Goal: Task Accomplishment & Management: Use online tool/utility

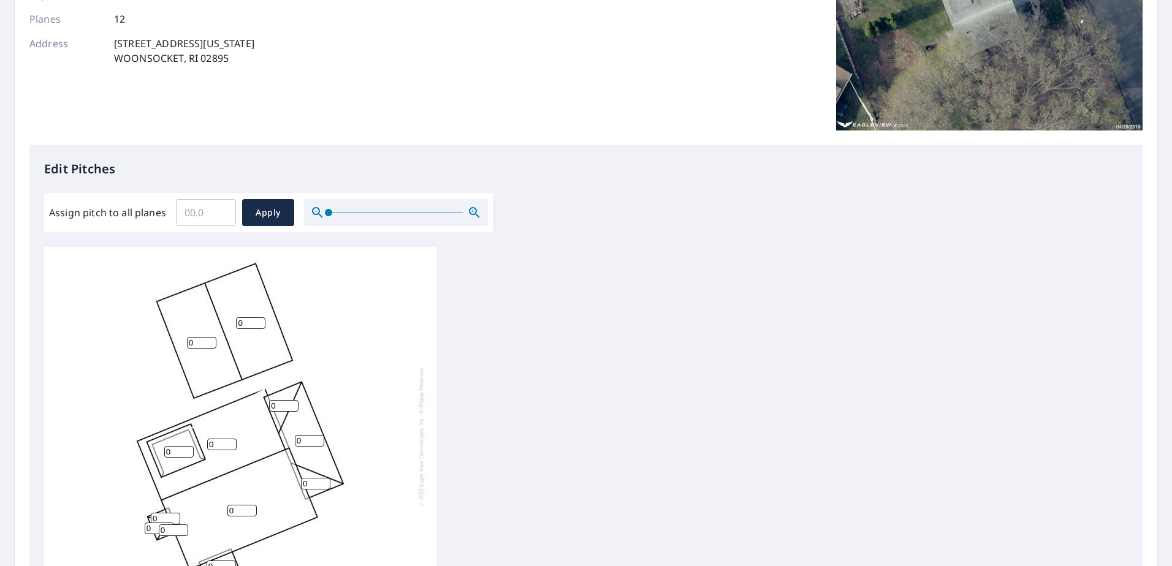
scroll to position [12, 0]
click at [206, 337] on input "1" at bounding box center [201, 343] width 29 height 12
click at [206, 337] on input "2" at bounding box center [201, 343] width 29 height 12
drag, startPoint x: 200, startPoint y: 334, endPoint x: 164, endPoint y: 334, distance: 36.2
click at [164, 334] on div "0 0 0 2 0 0 0 0 0 0 0 0" at bounding box center [240, 436] width 392 height 385
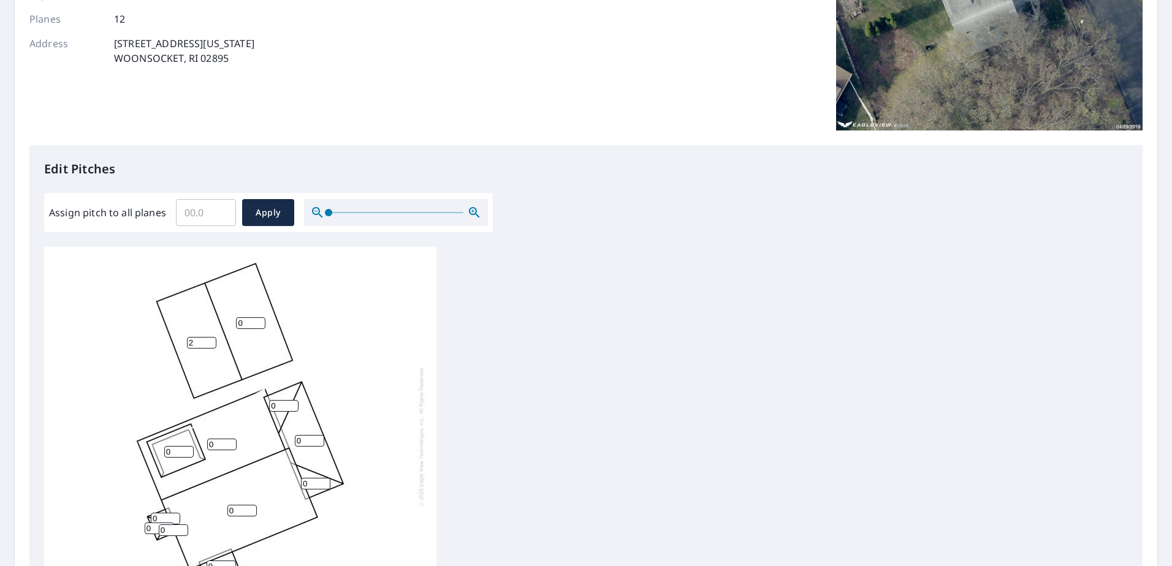
type input "3"
type input "3.9"
drag, startPoint x: 248, startPoint y: 317, endPoint x: 221, endPoint y: 317, distance: 27.6
click at [221, 317] on div "0 0 0 3.9 0 0 0 0 0 0 0 0" at bounding box center [240, 436] width 392 height 385
type input "3.9"
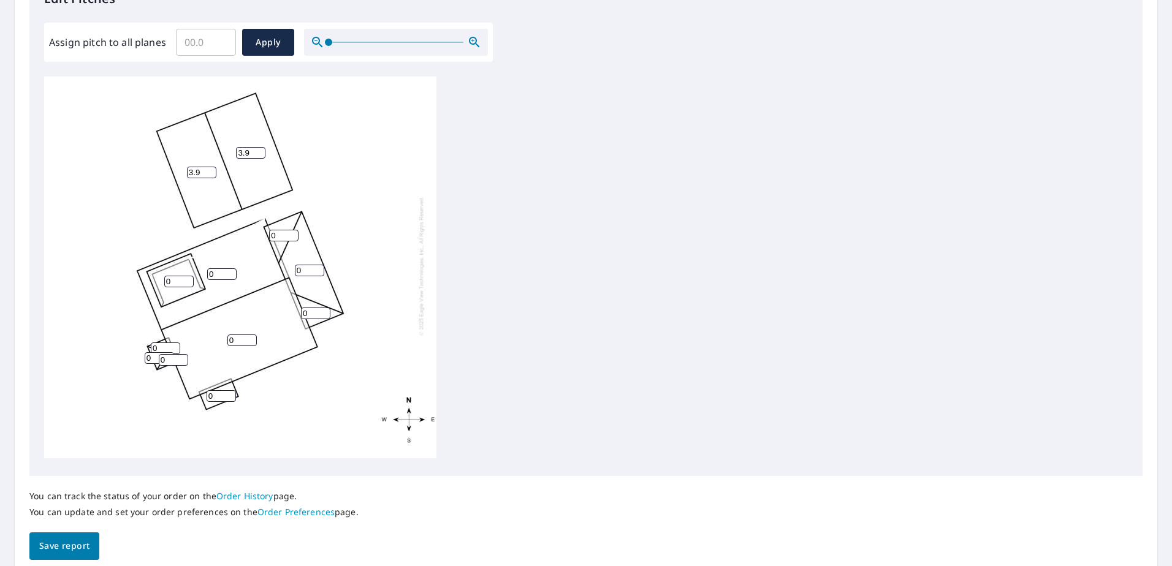
scroll to position [368, 0]
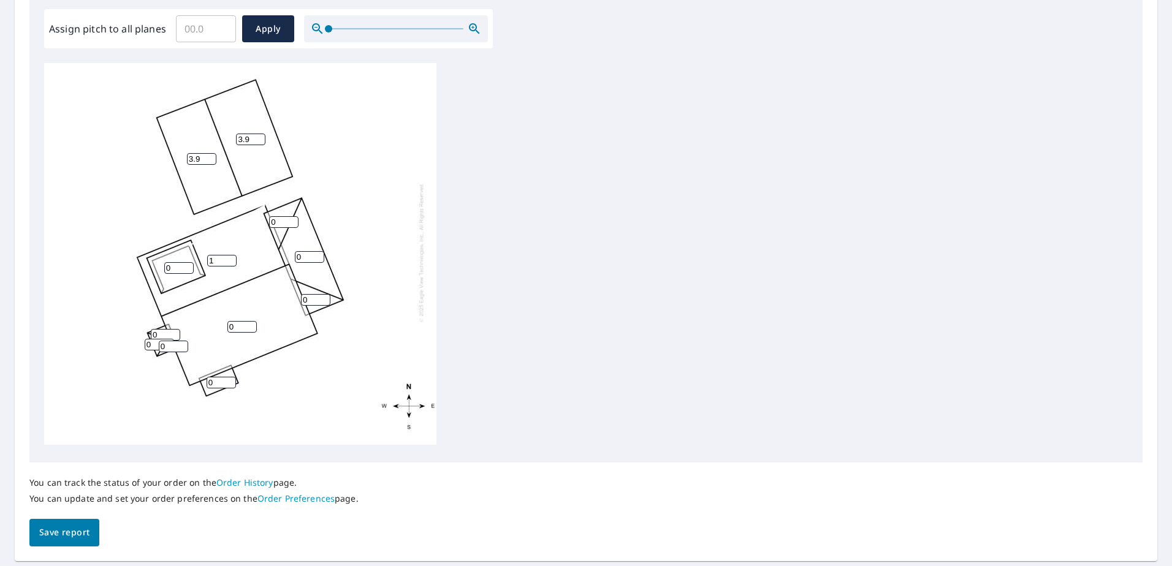
click at [226, 255] on input "1" at bounding box center [221, 261] width 29 height 12
drag, startPoint x: 213, startPoint y: 251, endPoint x: 182, endPoint y: 251, distance: 30.7
click at [182, 251] on div "0 1 3.9 3.9 0 0 0 0 0 0 0 0" at bounding box center [240, 252] width 392 height 385
drag, startPoint x: 222, startPoint y: 250, endPoint x: 181, endPoint y: 253, distance: 41.1
click at [181, 253] on div "0 9.5 3.9 3.9 0 0 0 0 0 0 0 0" at bounding box center [240, 252] width 392 height 385
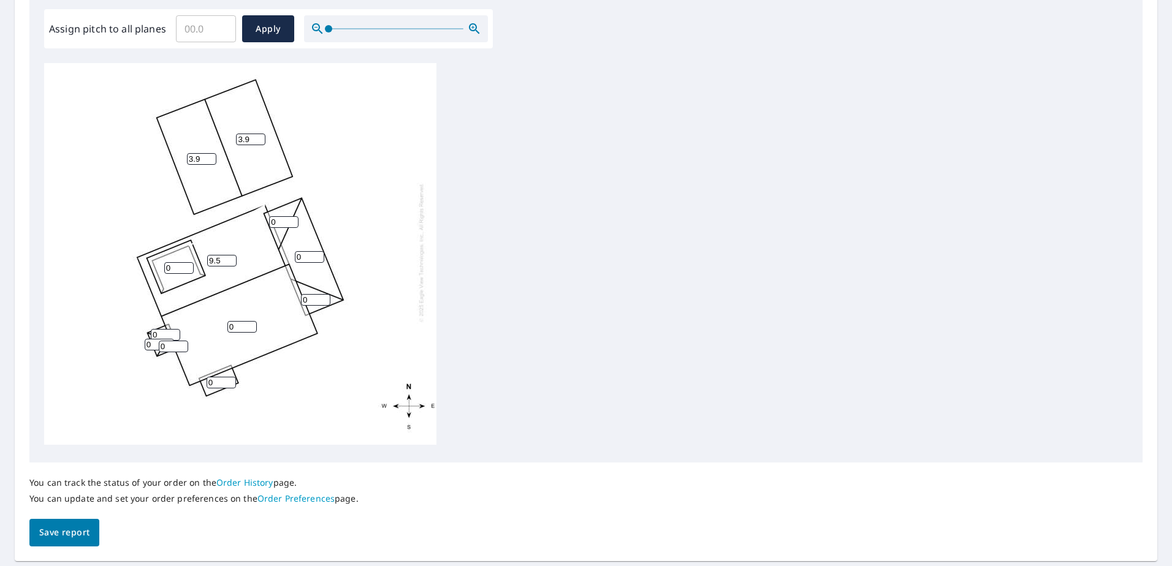
type input "9.5"
drag, startPoint x: 239, startPoint y: 319, endPoint x: 196, endPoint y: 320, distance: 42.9
click at [196, 320] on div "0 9.5 3.9 3.9 0 0 0 0 0 0 0 0" at bounding box center [240, 252] width 392 height 385
paste input "9.5"
type input "9.5"
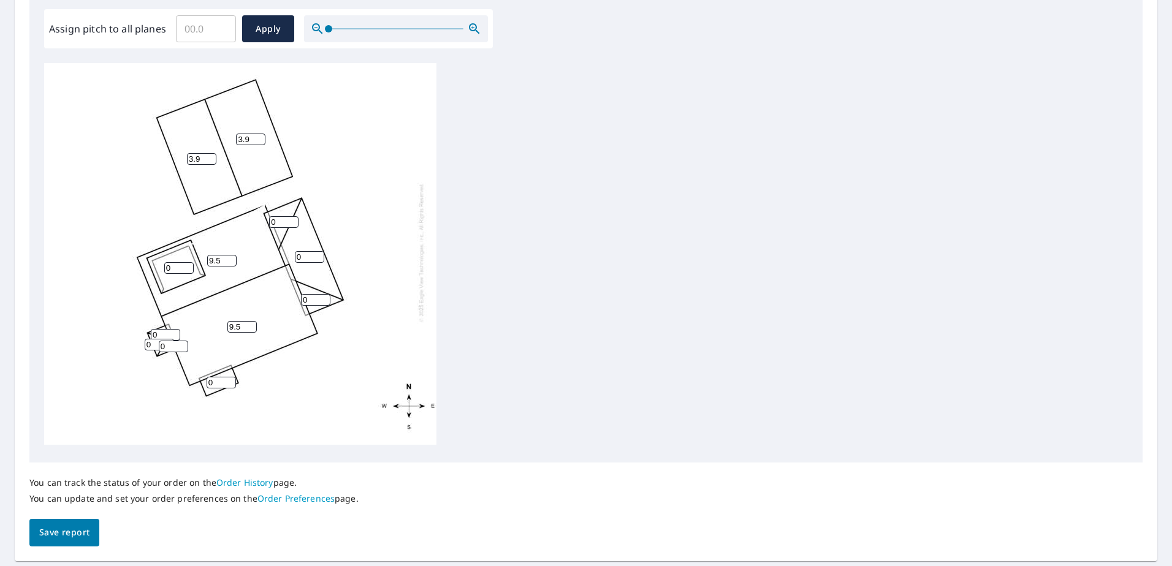
drag, startPoint x: 176, startPoint y: 253, endPoint x: 169, endPoint y: 254, distance: 7.5
click at [169, 253] on div "9.5 9.5 3.9 3.9 0 0 0 0 0 0 0 0" at bounding box center [240, 252] width 392 height 385
click at [145, 262] on div "9.5 9.5 3.9 3.9 0 0 0 0 0 0 0 0" at bounding box center [240, 252] width 392 height 385
paste input "9.5"
type input "9.5"
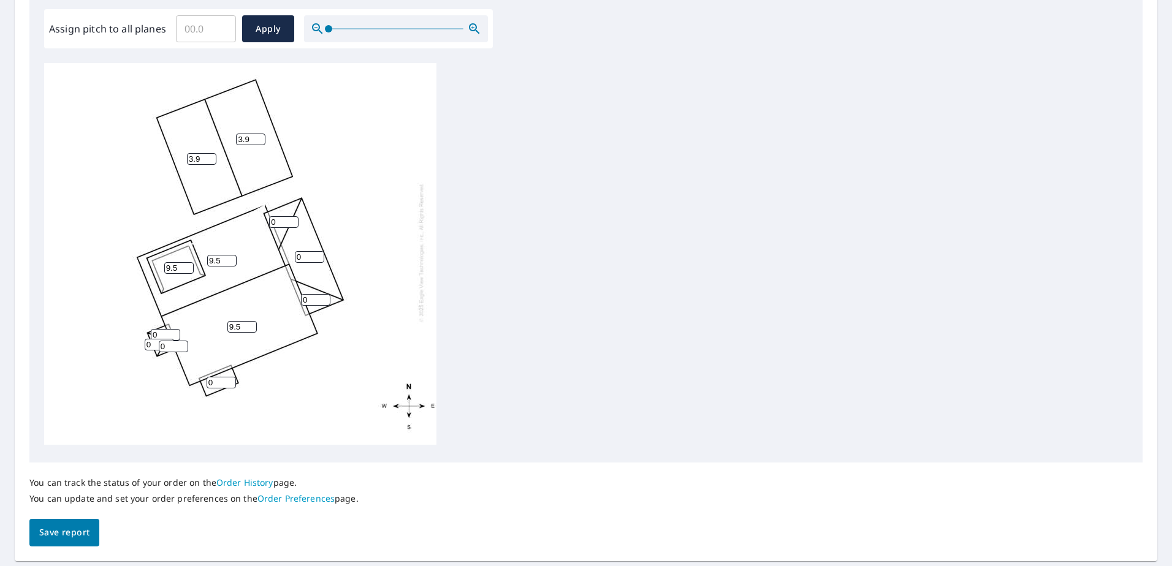
click at [144, 325] on div "9.5 9.5 3.9 3.9 0 9.5 0 0 0 0 0 0" at bounding box center [240, 252] width 392 height 385
paste input "9.5"
type input "9.5"
click at [151, 339] on input "0" at bounding box center [159, 345] width 29 height 12
drag, startPoint x: 150, startPoint y: 338, endPoint x: 143, endPoint y: 337, distance: 6.2
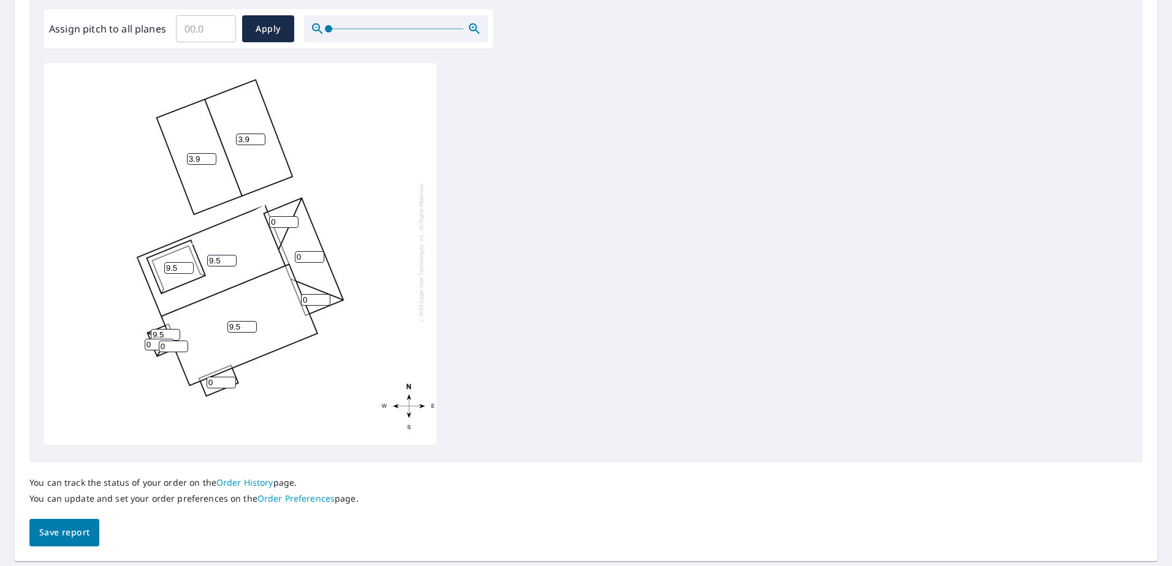
click at [143, 337] on div "9.5 9.5 3.9 3.9 0 9.5 0 0 0 9.5 0 0" at bounding box center [240, 252] width 392 height 385
paste input "9.5"
type input "9.5"
drag, startPoint x: 166, startPoint y: 341, endPoint x: 151, endPoint y: 340, distance: 14.7
click at [151, 340] on div "9.5 9.5 3.9 3.9 0 9.5 0 0 0 9.5 9.5 0" at bounding box center [240, 252] width 392 height 385
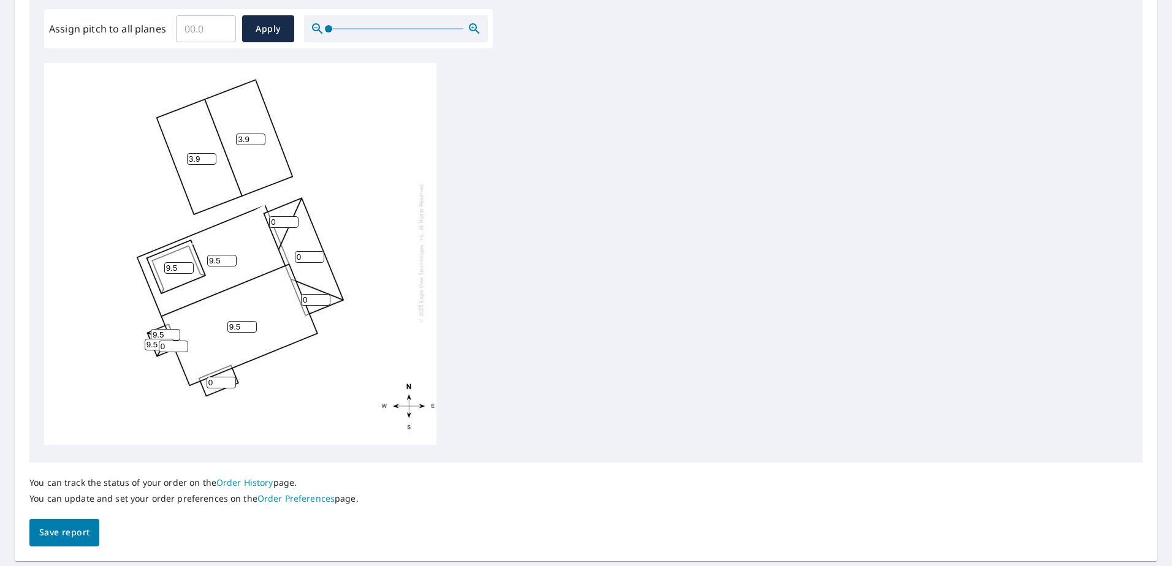
paste input "9.5"
type input "9.5"
drag, startPoint x: 211, startPoint y: 373, endPoint x: 204, endPoint y: 374, distance: 7.5
click at [204, 373] on div "9.5 9.5 3.9 3.9 0 9.5 0 0 0 9.5 9.5 9.5" at bounding box center [240, 252] width 392 height 385
paste input "9.5"
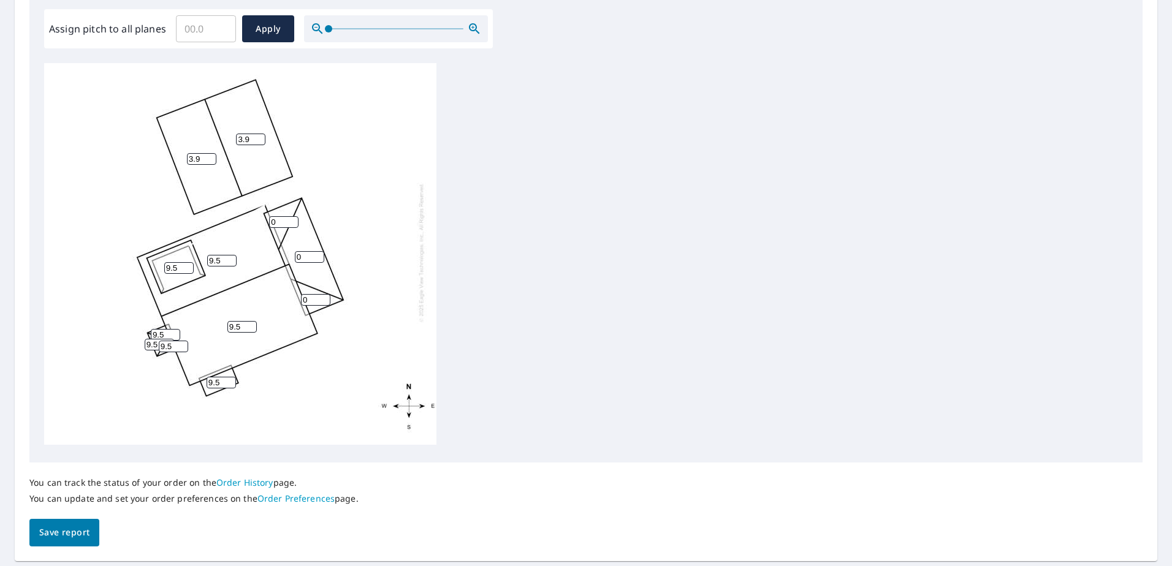
type input "9.5"
drag, startPoint x: 267, startPoint y: 211, endPoint x: 256, endPoint y: 211, distance: 11.6
click at [256, 211] on div "9.5 9.5 3.9 3.9 0 9.5 0 0 9.5 9.5 9.5 9.5" at bounding box center [240, 252] width 392 height 385
type input "5"
drag, startPoint x: 306, startPoint y: 251, endPoint x: 278, endPoint y: 259, distance: 28.7
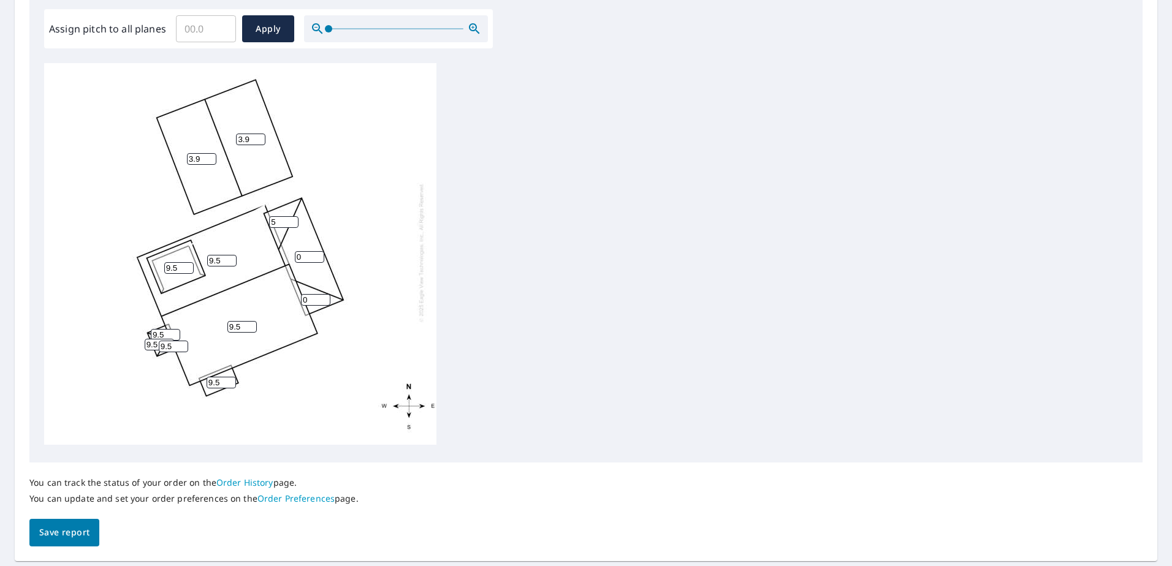
click at [278, 259] on div "9.5 9.5 3.9 3.9 0 9.5 0 5 9.5 9.5 9.5 9.5" at bounding box center [240, 252] width 392 height 385
type input "5"
drag, startPoint x: 310, startPoint y: 292, endPoint x: 291, endPoint y: 294, distance: 19.0
click at [291, 294] on div "9.5 9.5 3.9 3.9 5 9.5 0 5 9.5 9.5 9.5 9.5" at bounding box center [240, 252] width 392 height 385
type input "5"
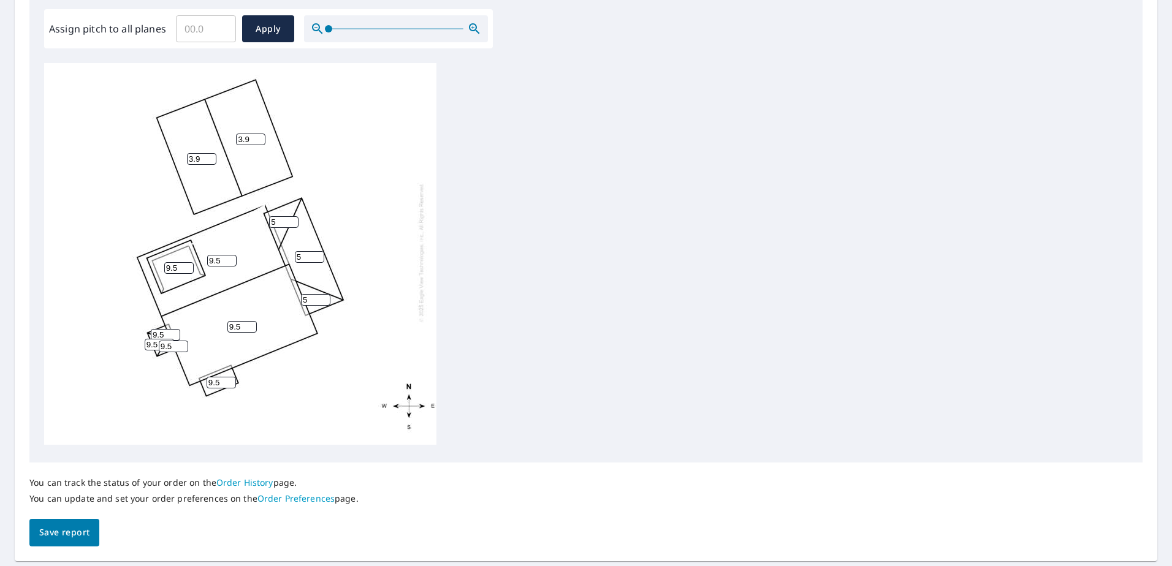
click at [59, 541] on button "Save report" at bounding box center [64, 533] width 70 height 28
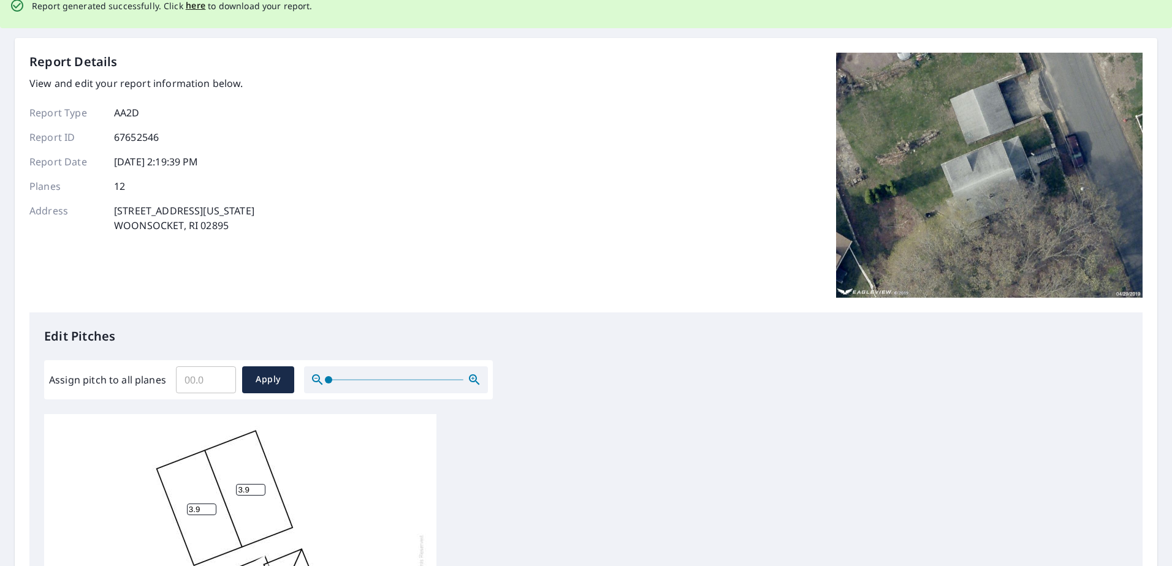
scroll to position [0, 0]
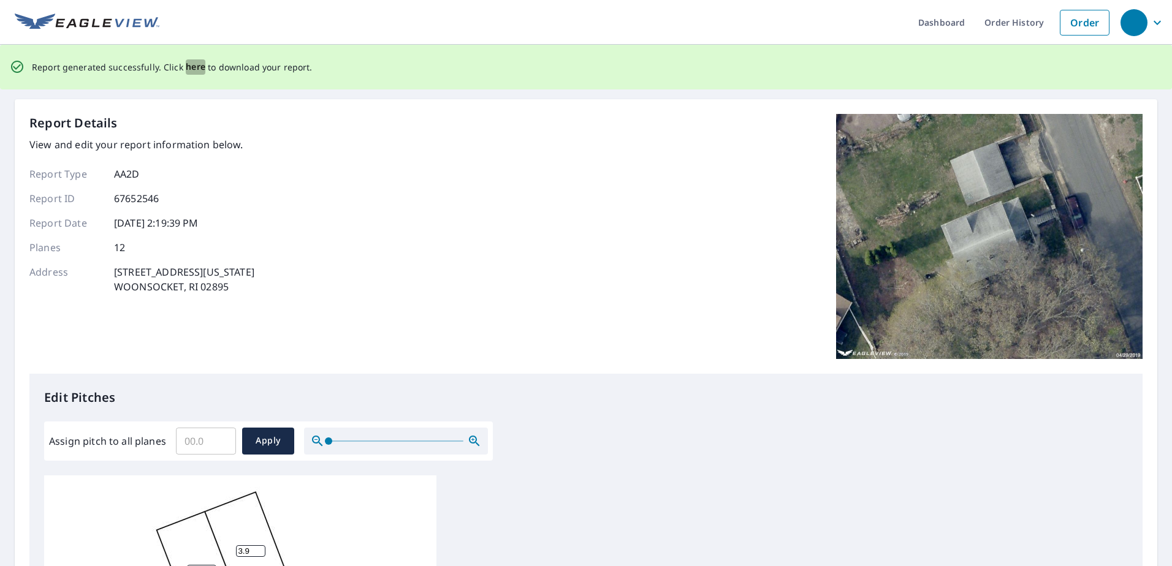
click at [191, 66] on span "here" at bounding box center [196, 66] width 20 height 15
